Goal: Transaction & Acquisition: Purchase product/service

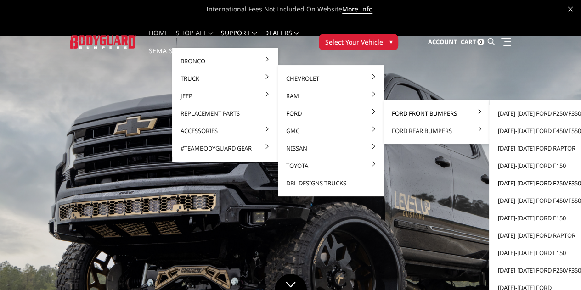
click at [535, 182] on link "[DATE]-[DATE] Ford F250/F350" at bounding box center [541, 182] width 98 height 17
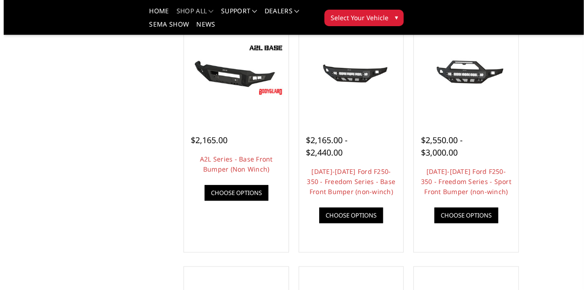
scroll to position [350, 0]
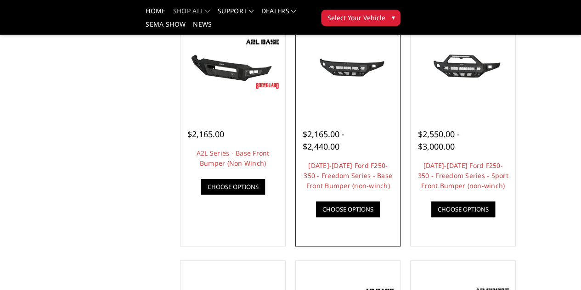
click at [0, 0] on link "Quick view" at bounding box center [0, 0] width 0 height 0
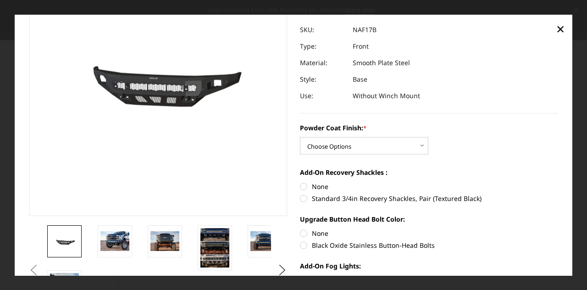
scroll to position [91, 0]
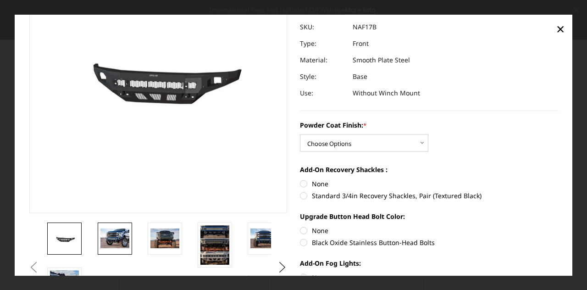
click at [117, 238] on img at bounding box center [115, 238] width 29 height 19
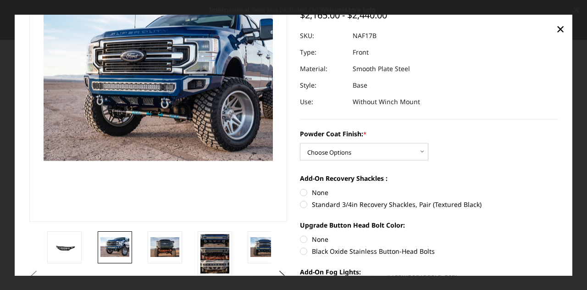
scroll to position [83, 0]
click at [168, 253] on img at bounding box center [165, 246] width 29 height 19
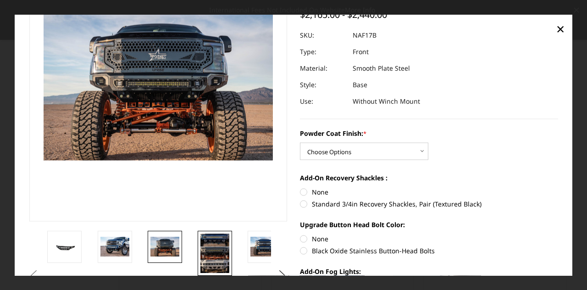
click at [215, 256] on img at bounding box center [215, 253] width 29 height 40
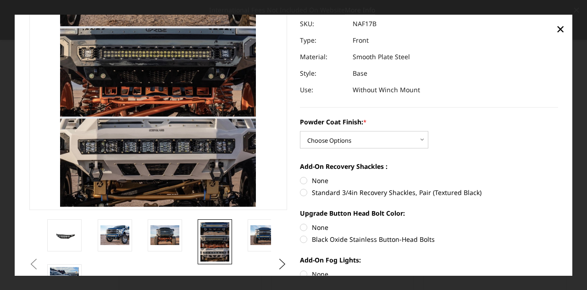
scroll to position [96, 0]
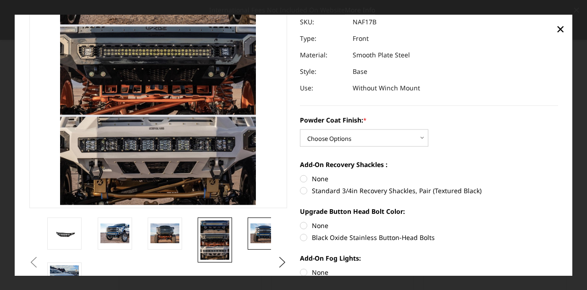
click at [257, 232] on img at bounding box center [265, 232] width 29 height 19
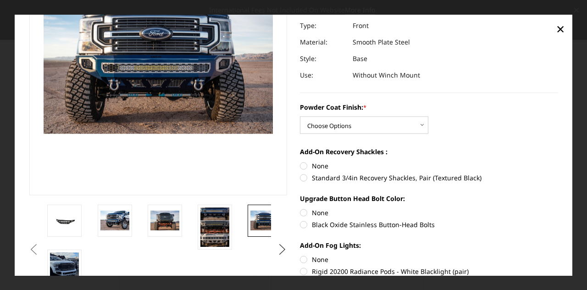
scroll to position [103, 0]
